Goal: Task Accomplishment & Management: Manage account settings

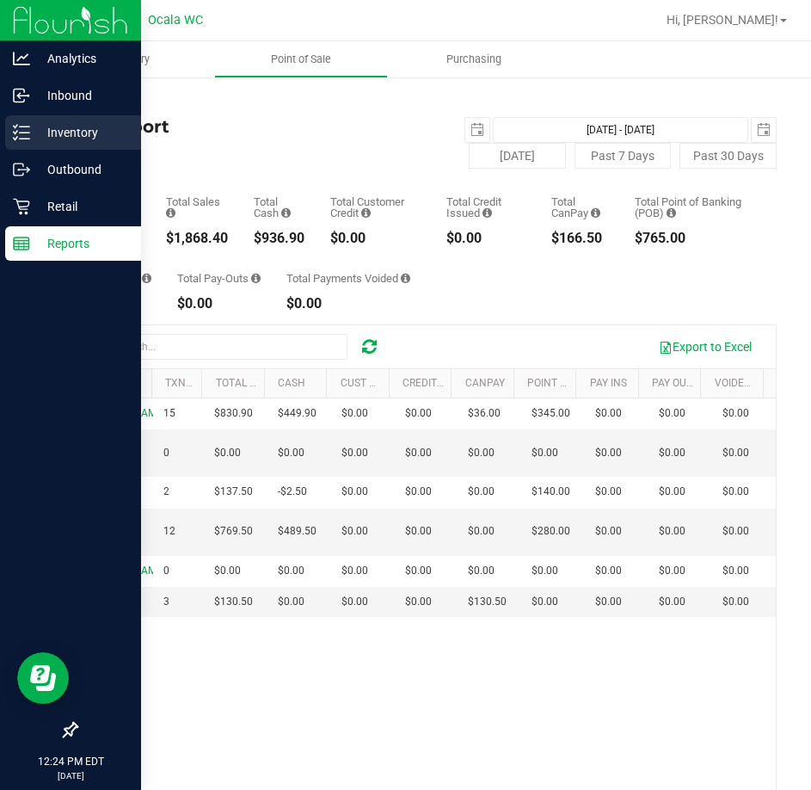
click at [31, 136] on p "Inventory" at bounding box center [81, 132] width 103 height 21
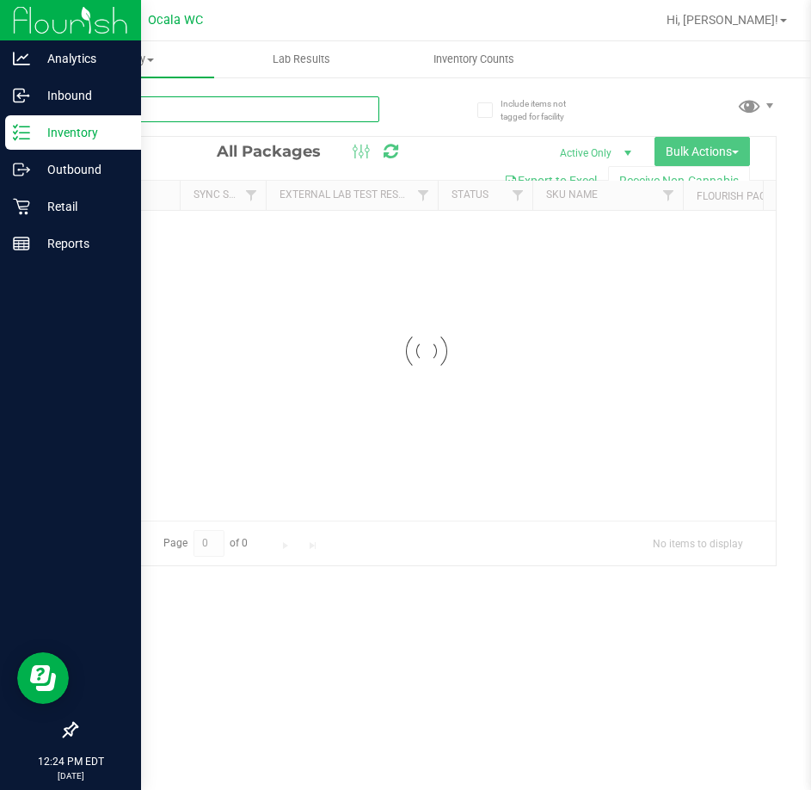
click at [286, 118] on input "text" at bounding box center [228, 109] width 304 height 26
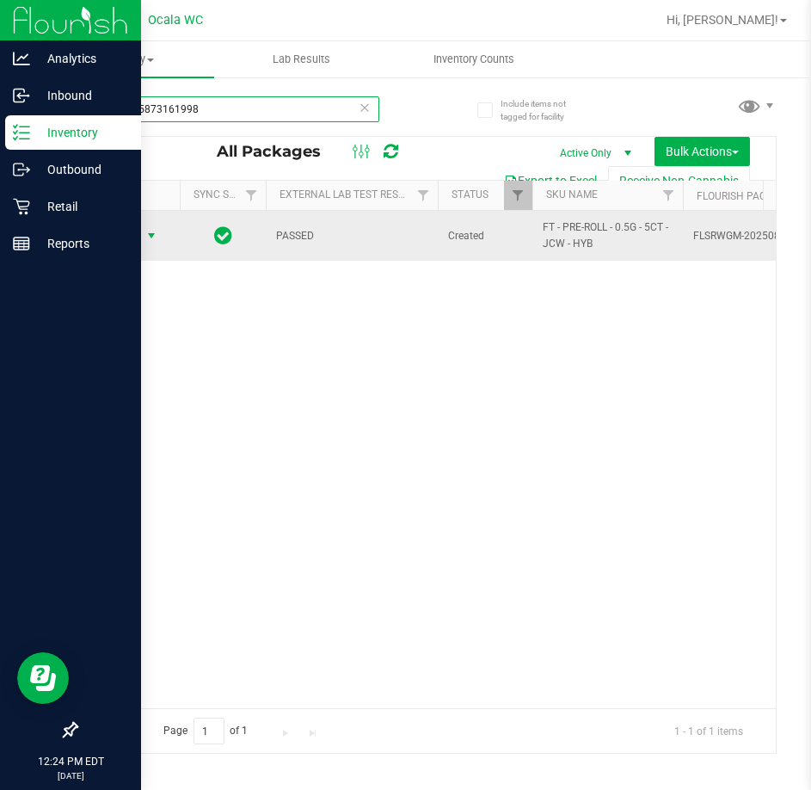
type input "0366815873161998"
click at [137, 241] on span "Action" at bounding box center [117, 236] width 46 height 24
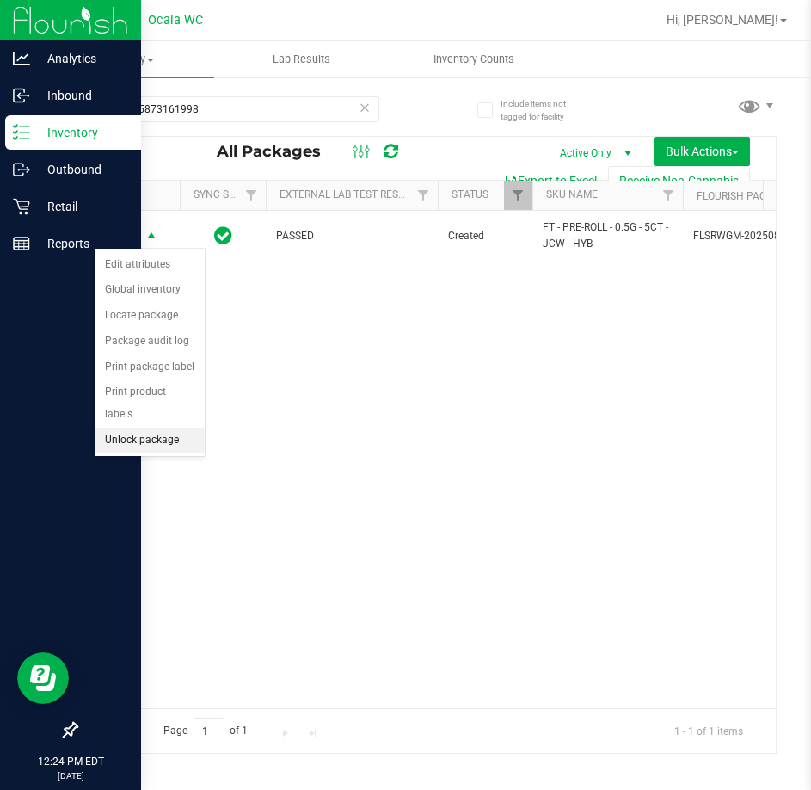
click at [138, 427] on li "Unlock package" at bounding box center [150, 440] width 110 height 26
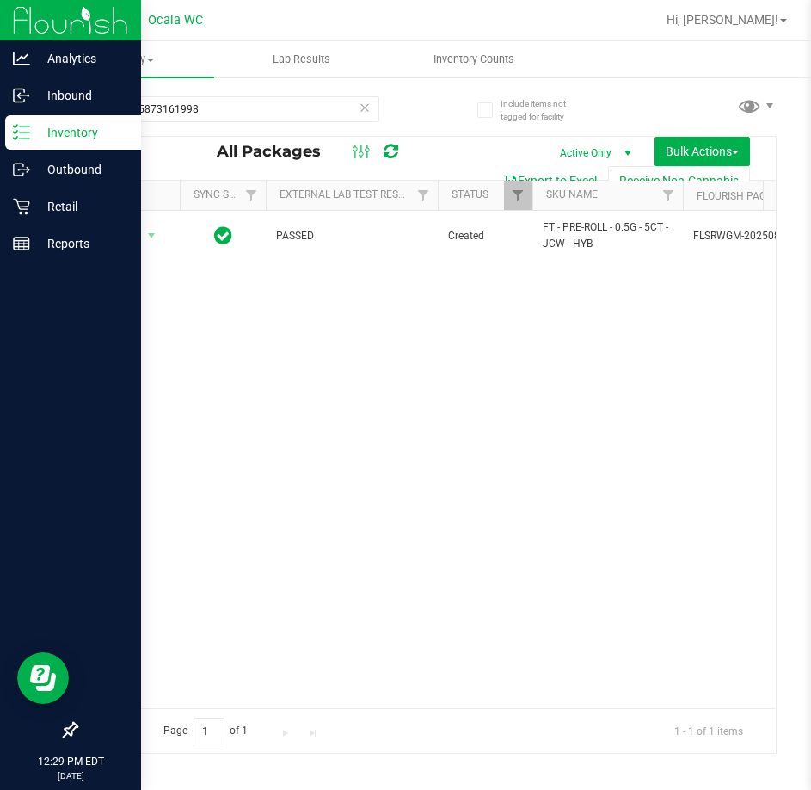
click at [510, 528] on div "Action Action Adjust qty Create package Edit attributes Global inventory Locate…" at bounding box center [426, 459] width 699 height 497
drag, startPoint x: 255, startPoint y: 111, endPoint x: -821, endPoint y: 31, distance: 1078.1
click at [0, 31] on html "Analytics Inbound Inventory Outbound Retail Reports 12:30 PM EDT [DATE] 08/20 O…" at bounding box center [405, 395] width 811 height 790
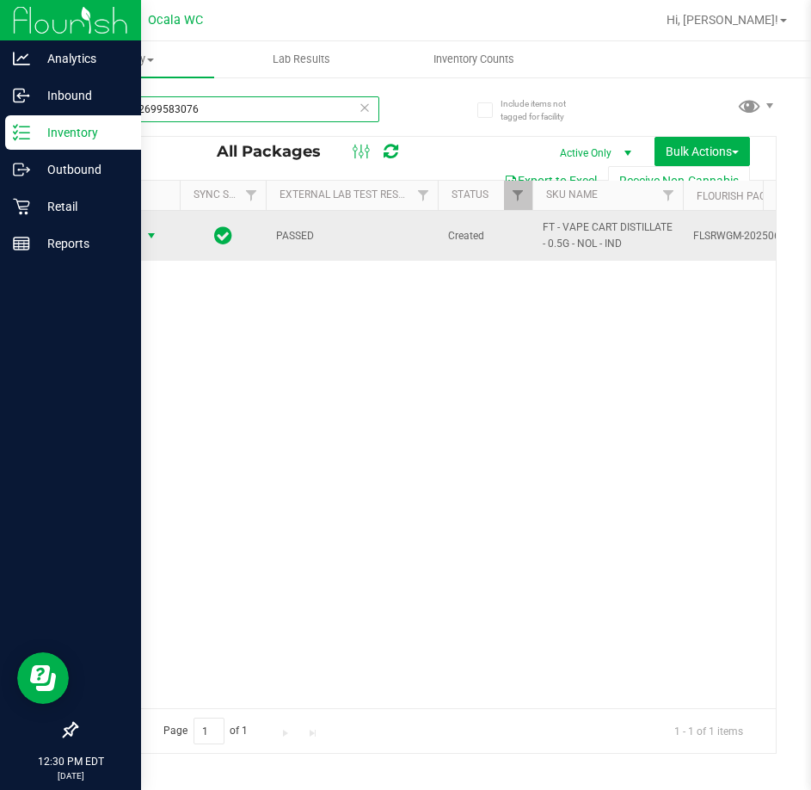
type input "3698972699583076"
click at [135, 233] on span "Action" at bounding box center [117, 236] width 46 height 24
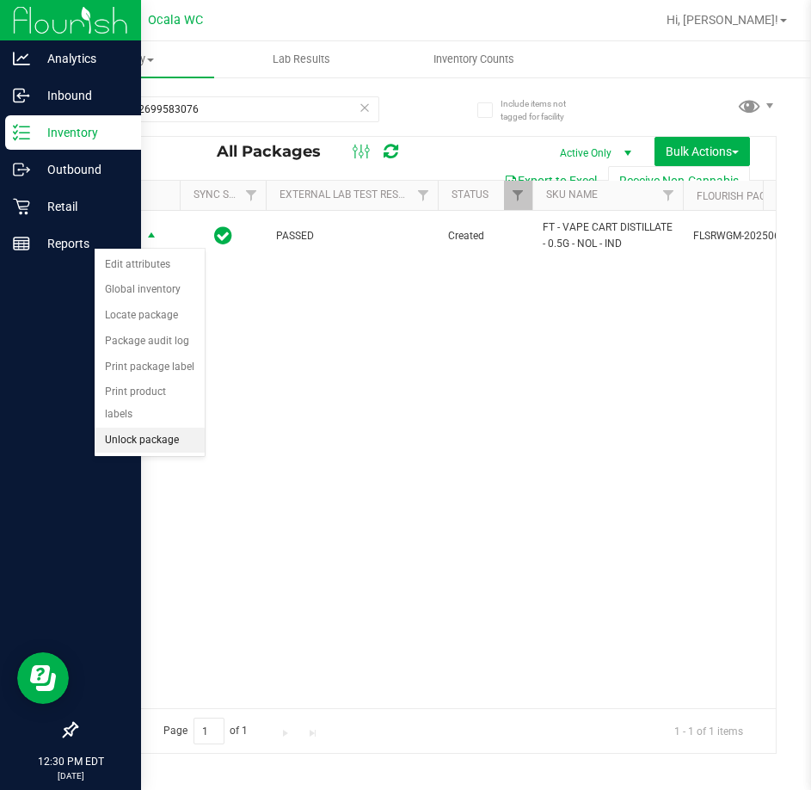
click at [128, 427] on li "Unlock package" at bounding box center [150, 440] width 110 height 26
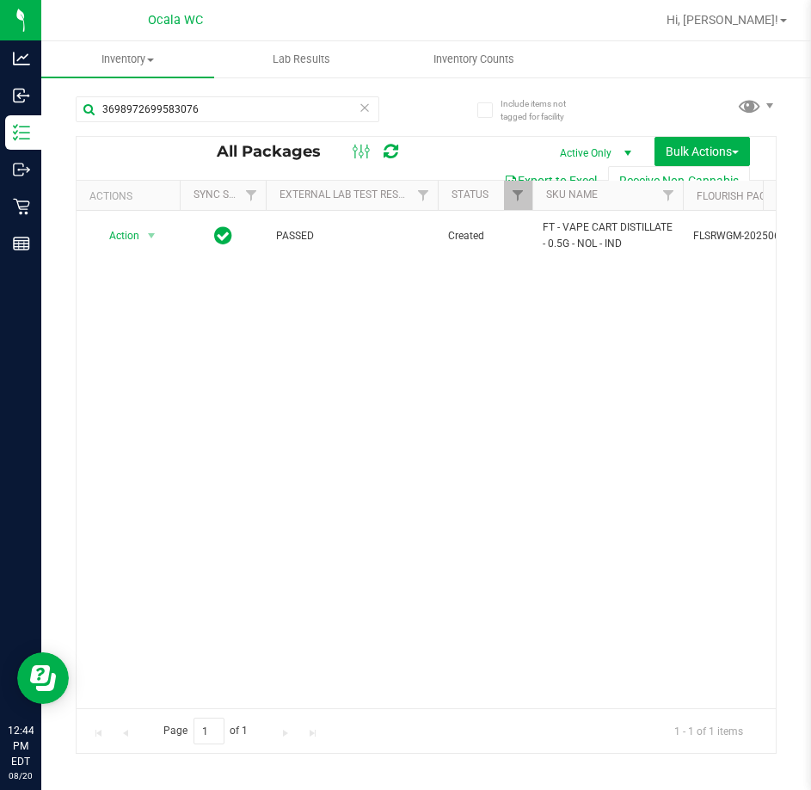
click at [661, 692] on div "Action Action Adjust qty Create package Edit attributes Global inventory Locate…" at bounding box center [426, 459] width 699 height 497
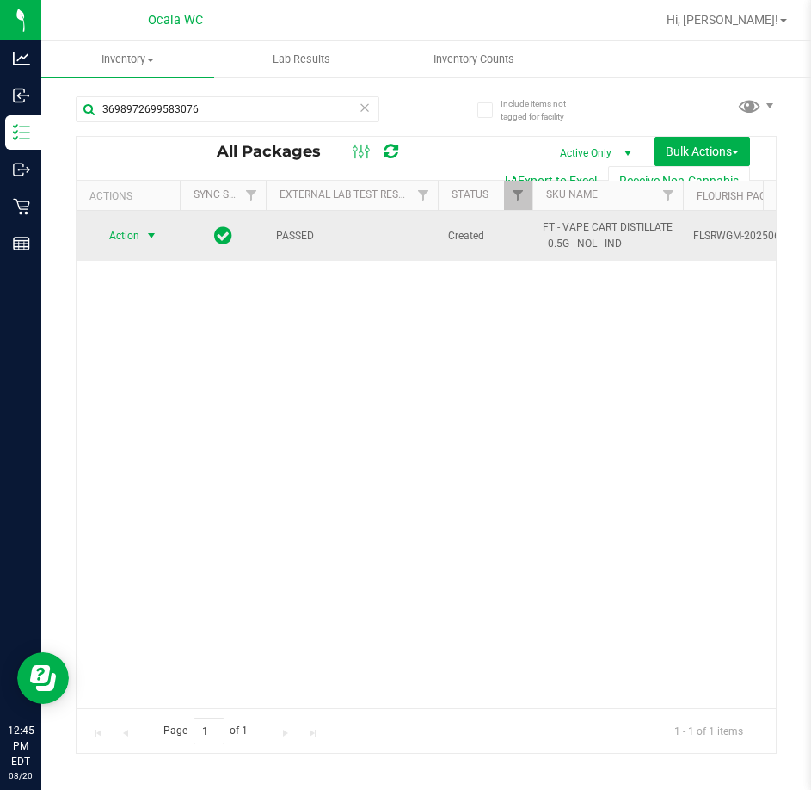
click at [125, 232] on span "Action" at bounding box center [117, 236] width 46 height 24
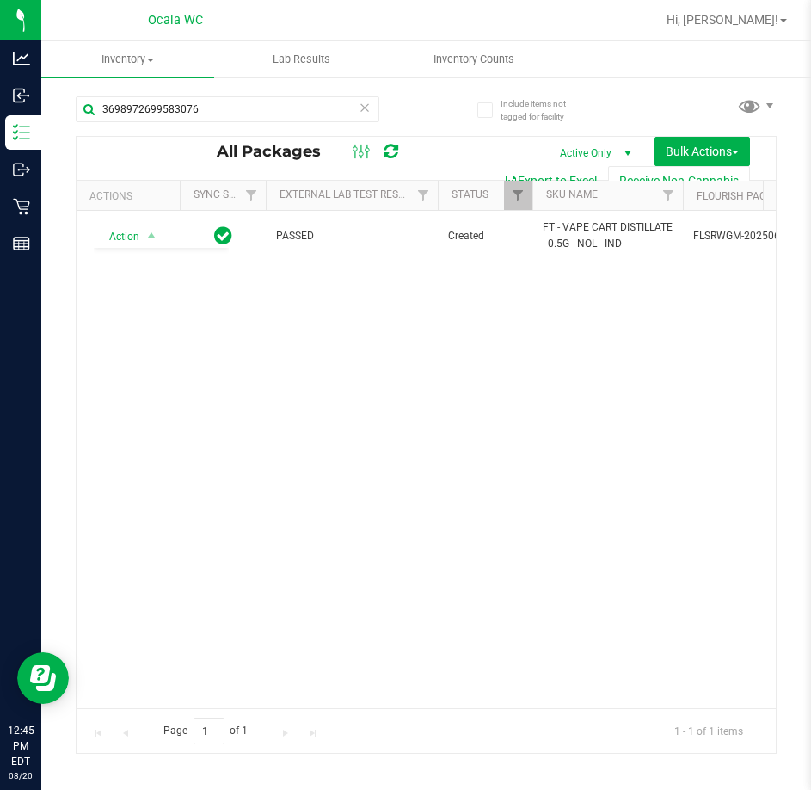
click at [527, 526] on div "Action Action Adjust qty Create package Edit attributes Global inventory Locate…" at bounding box center [426, 459] width 699 height 497
click at [753, 27] on span "Hi, [PERSON_NAME]!" at bounding box center [723, 20] width 112 height 14
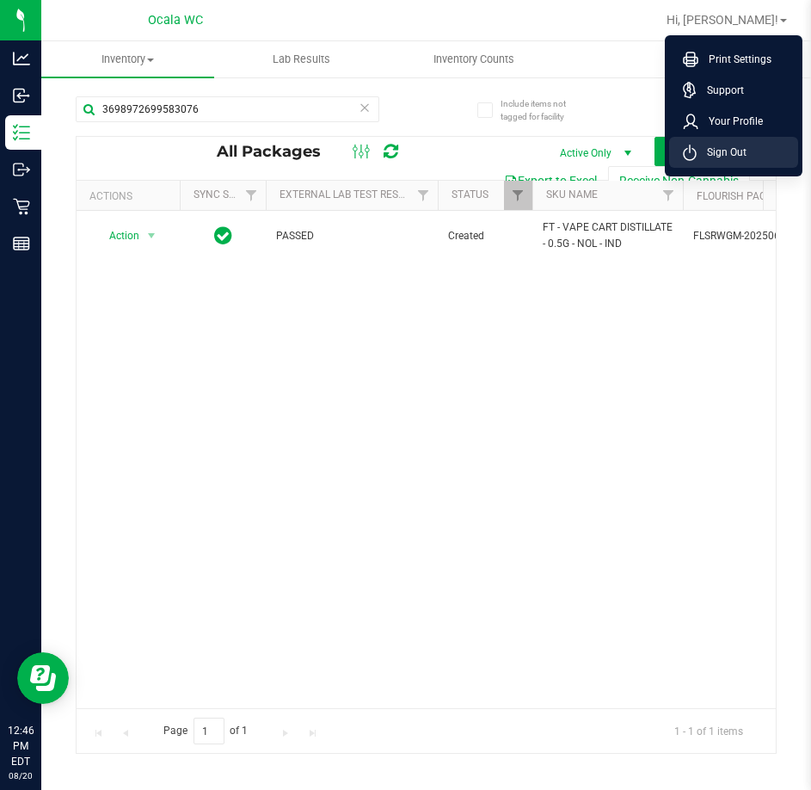
click at [720, 151] on span "Sign Out" at bounding box center [722, 152] width 50 height 17
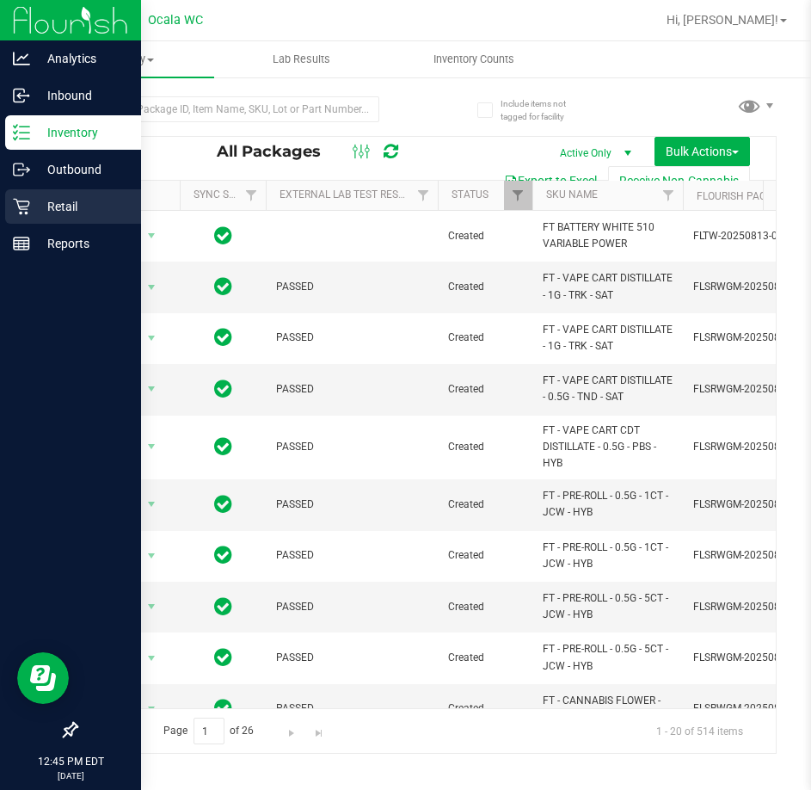
click at [16, 211] on icon at bounding box center [21, 206] width 17 height 17
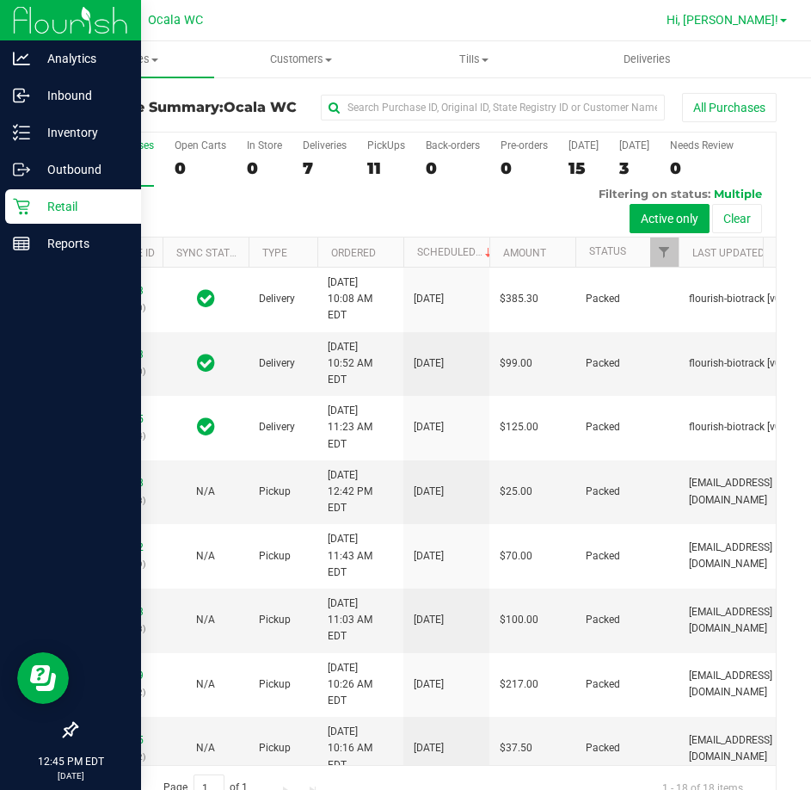
click at [748, 25] on span "Hi, [PERSON_NAME]!" at bounding box center [723, 20] width 112 height 14
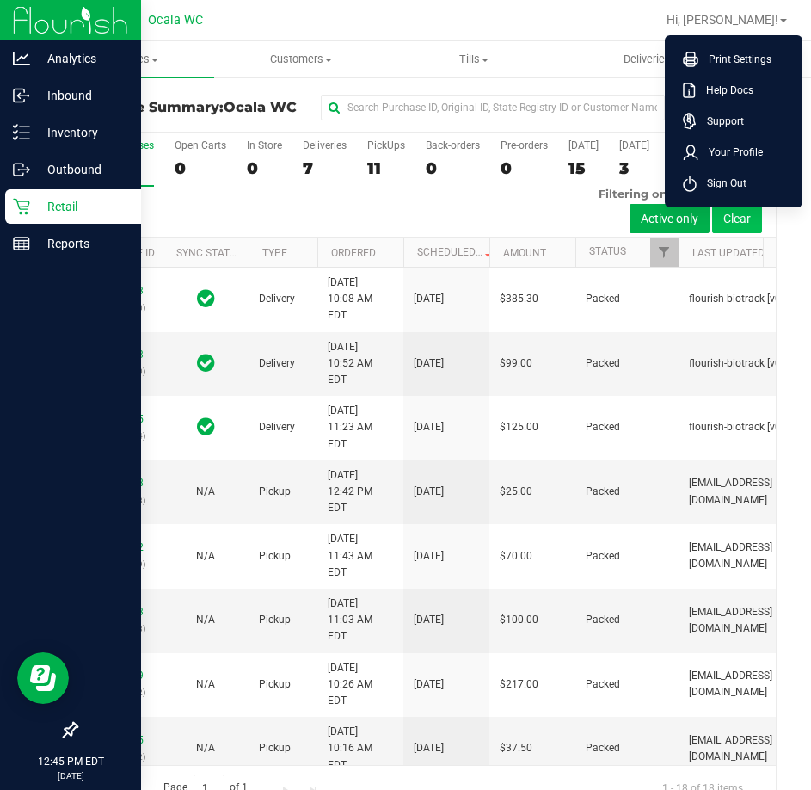
click at [728, 209] on button "Clear" at bounding box center [737, 218] width 50 height 29
